Goal: Task Accomplishment & Management: Use online tool/utility

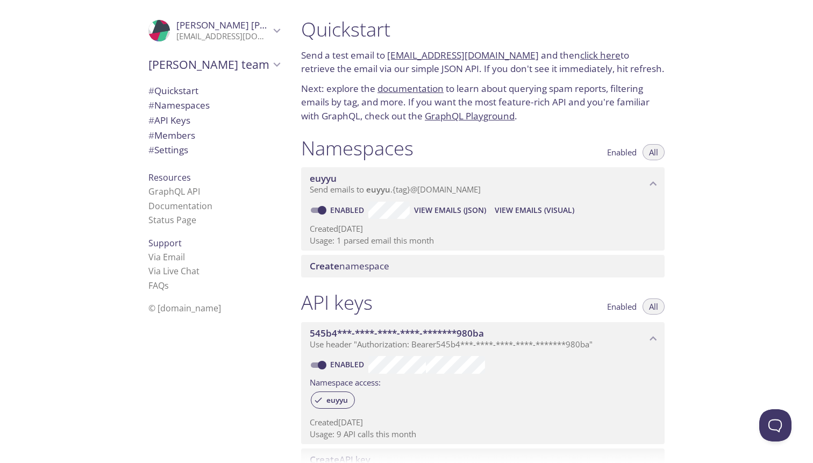
click at [430, 58] on link "[EMAIL_ADDRESS][DOMAIN_NAME]" at bounding box center [463, 55] width 152 height 12
drag, startPoint x: 521, startPoint y: 57, endPoint x: 388, endPoint y: 58, distance: 132.8
click at [388, 58] on p "Send a test email to [EMAIL_ADDRESS][DOMAIN_NAME] and then click here to retrie…" at bounding box center [482, 61] width 363 height 27
copy link "[EMAIL_ADDRESS][DOMAIN_NAME]"
